Goal: Communication & Community: Answer question/provide support

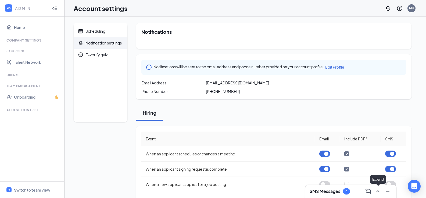
click at [377, 192] on icon "ChevronUp" at bounding box center [377, 192] width 3 height 2
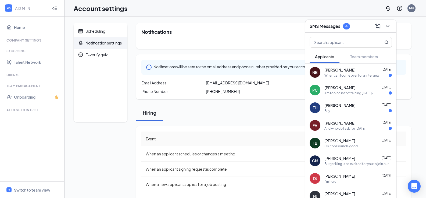
scroll to position [27, 0]
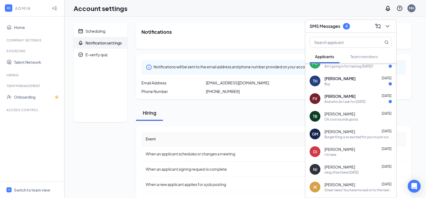
click at [345, 151] on div "[PERSON_NAME] [DATE]" at bounding box center [357, 149] width 67 height 5
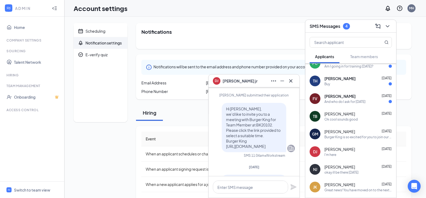
scroll to position [-215, 0]
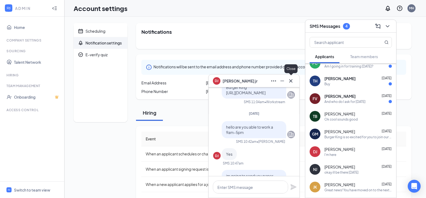
click at [291, 82] on icon "Cross" at bounding box center [290, 81] width 6 height 6
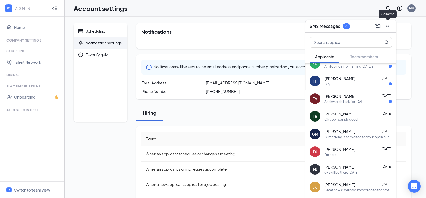
click at [388, 26] on icon "ChevronDown" at bounding box center [386, 26] width 3 height 2
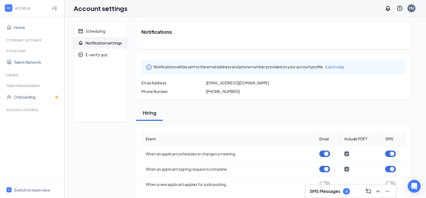
scroll to position [0, 0]
click at [420, 21] on div "Scheduling Notification settings E-verify quiz Notifications Notifications will…" at bounding box center [244, 164] width 361 height 295
click at [379, 193] on icon "ChevronUp" at bounding box center [377, 192] width 6 height 6
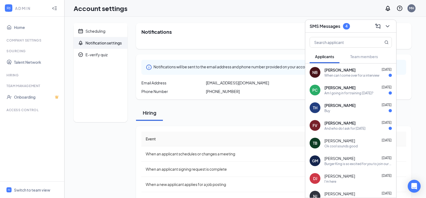
click at [355, 92] on div "Am I going in for training [DATE]?" at bounding box center [348, 93] width 49 height 5
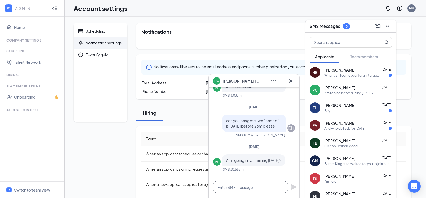
click at [235, 190] on textarea at bounding box center [250, 187] width 75 height 13
type textarea "ill will let you know when you work"
click at [294, 190] on icon "Plane" at bounding box center [293, 187] width 6 height 6
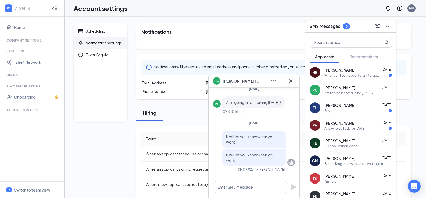
click at [340, 129] on div "And who do I ask for [DATE]" at bounding box center [344, 128] width 41 height 5
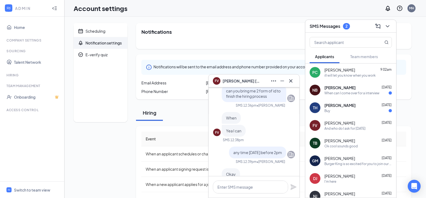
scroll to position [0, 0]
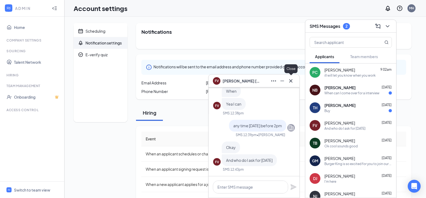
click at [291, 81] on icon "Cross" at bounding box center [290, 81] width 6 height 6
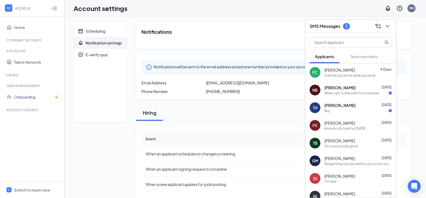
click at [339, 94] on div "When can I come over for a interview" at bounding box center [351, 93] width 55 height 5
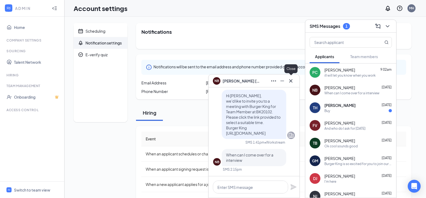
click at [290, 81] on icon "Cross" at bounding box center [290, 81] width 6 height 6
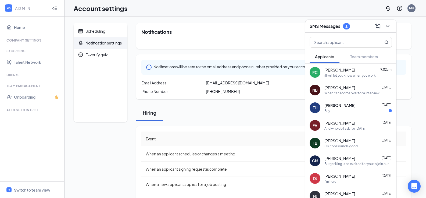
click at [348, 107] on div "[PERSON_NAME] [DATE]" at bounding box center [357, 105] width 67 height 5
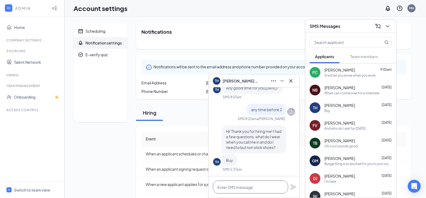
click at [247, 193] on textarea at bounding box center [250, 187] width 75 height 13
type textarea "black slacks and non slip shoes"
click at [292, 187] on icon "Plane" at bounding box center [293, 188] width 6 height 6
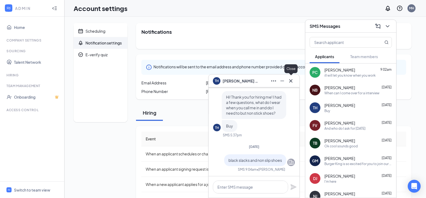
click at [291, 81] on icon "Cross" at bounding box center [290, 80] width 3 height 3
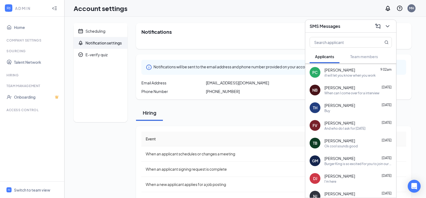
scroll to position [27, 0]
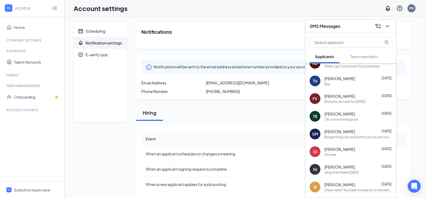
click at [338, 154] on div "I'm here" at bounding box center [357, 155] width 67 height 5
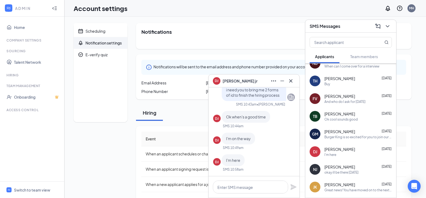
scroll to position [0, 0]
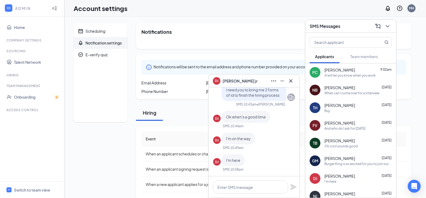
click at [330, 142] on span "[PERSON_NAME]" at bounding box center [339, 140] width 31 height 5
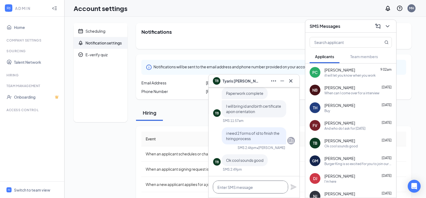
click at [241, 189] on textarea at bounding box center [250, 187] width 75 height 13
type textarea "h"
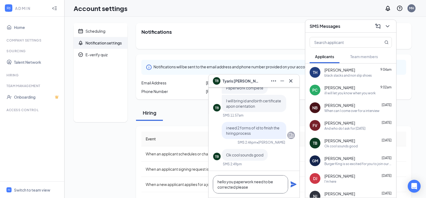
type textarea "hello you paperwork need to be corrected please"
click at [291, 186] on icon "Plane" at bounding box center [293, 185] width 6 height 6
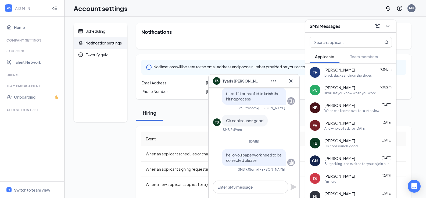
scroll to position [0, 0]
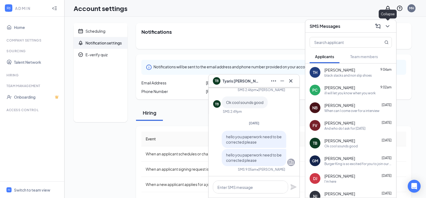
click at [389, 27] on icon "ChevronDown" at bounding box center [387, 26] width 6 height 6
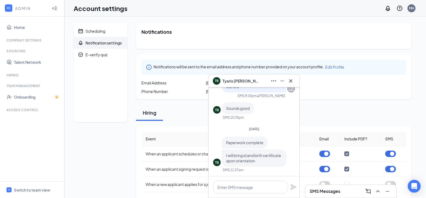
scroll to position [-134, 0]
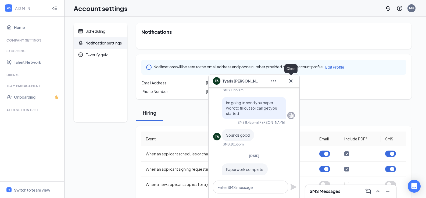
click at [293, 81] on icon "Cross" at bounding box center [290, 81] width 6 height 6
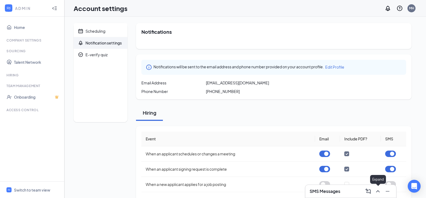
click at [378, 191] on icon "ChevronUp" at bounding box center [377, 192] width 3 height 2
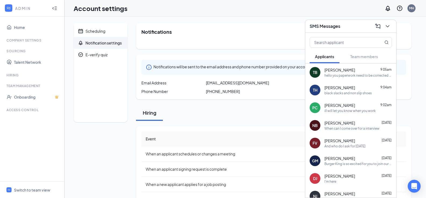
scroll to position [27, 0]
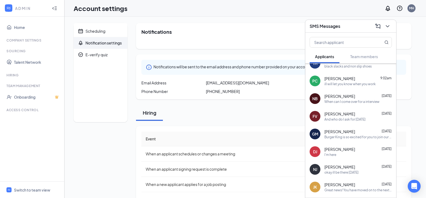
click at [344, 147] on div "[PERSON_NAME] [DATE]" at bounding box center [357, 149] width 67 height 5
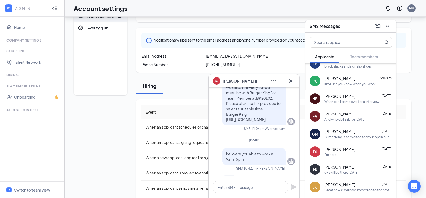
scroll to position [-188, 0]
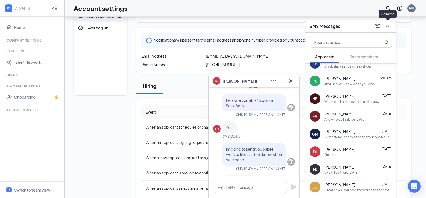
click at [386, 26] on icon "ChevronDown" at bounding box center [386, 26] width 3 height 2
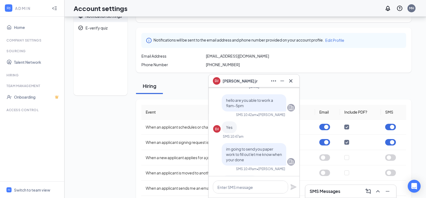
scroll to position [0, 0]
click at [290, 80] on icon "Cross" at bounding box center [290, 81] width 6 height 6
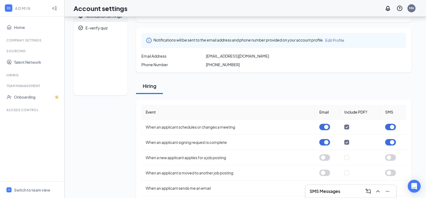
click at [322, 74] on div "Notifications Notifications will be sent to the email address and phone number …" at bounding box center [273, 137] width 275 height 282
click at [380, 192] on icon "ChevronUp" at bounding box center [377, 192] width 6 height 6
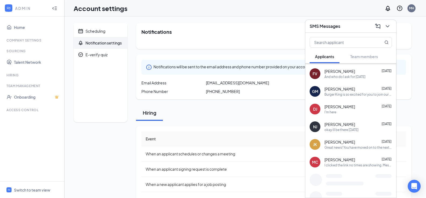
scroll to position [16, 0]
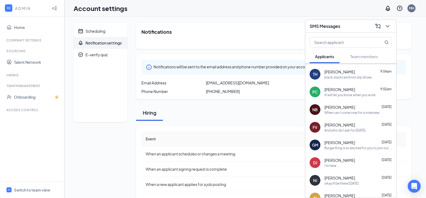
click at [335, 165] on div "I'm here" at bounding box center [330, 166] width 12 height 5
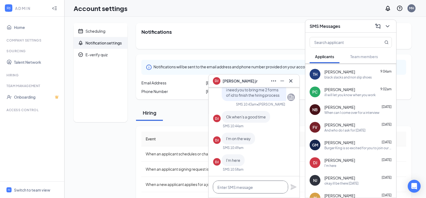
click at [247, 184] on textarea at bounding box center [250, 187] width 75 height 13
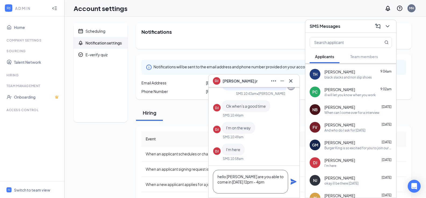
type textarea "hello [PERSON_NAME] are you able to come in [DATE] 12pm - 4pm"
click at [291, 183] on icon "Plane" at bounding box center [293, 182] width 6 height 6
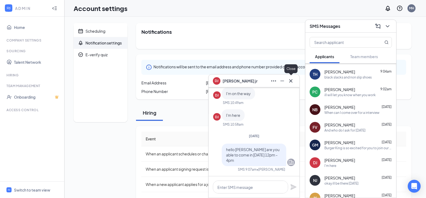
click at [290, 82] on icon "Cross" at bounding box center [290, 81] width 6 height 6
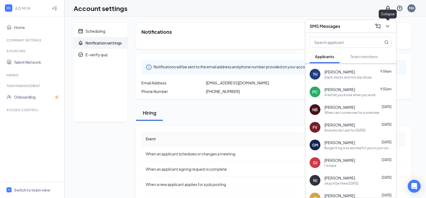
click at [384, 28] on icon "ChevronDown" at bounding box center [387, 26] width 6 height 6
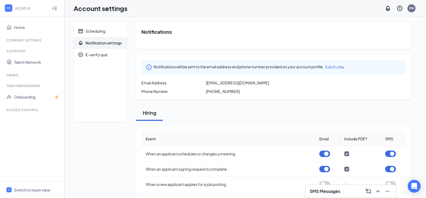
click at [175, 25] on div "Notifications" at bounding box center [273, 36] width 275 height 26
